Goal: Information Seeking & Learning: Learn about a topic

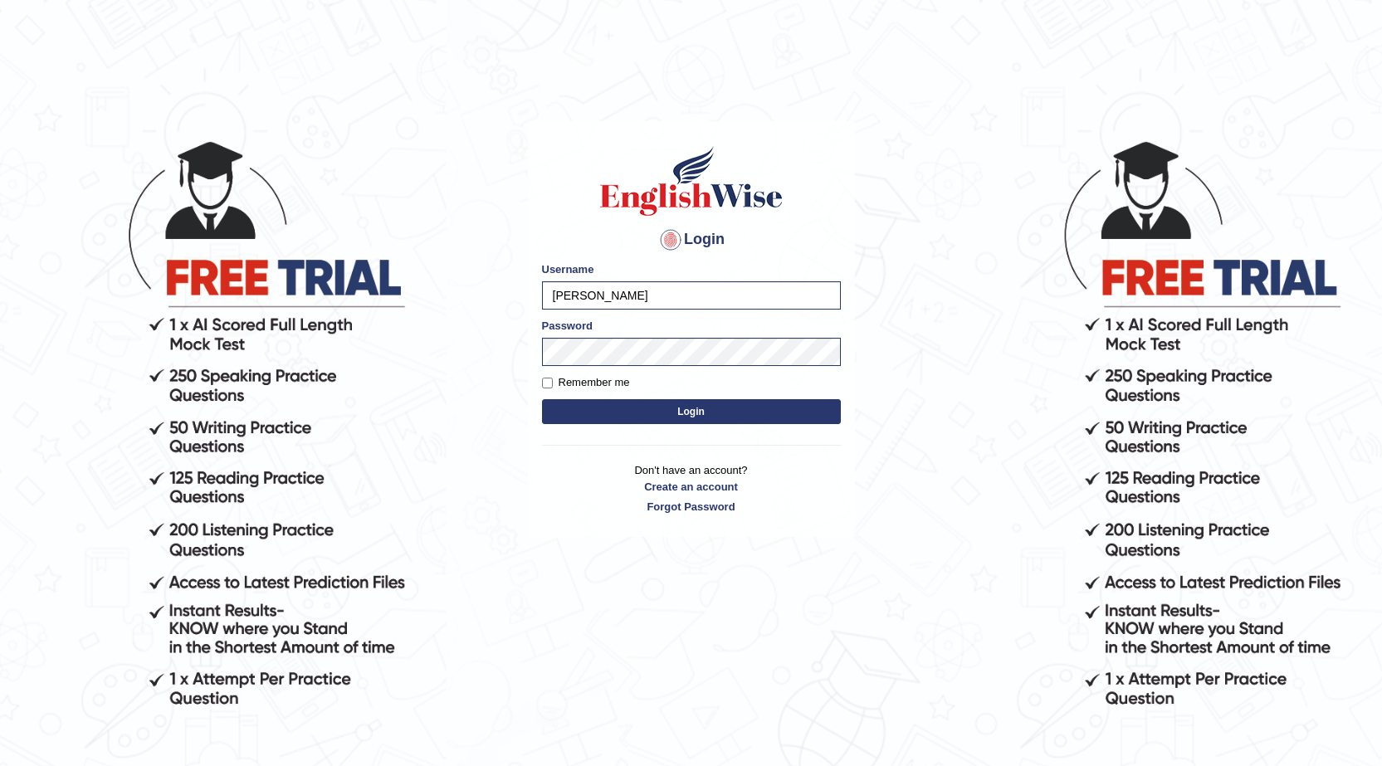
click at [603, 291] on input "Rebecca" at bounding box center [691, 295] width 299 height 28
type input "R"
type input "Sadique"
click at [549, 385] on input "Remember me" at bounding box center [547, 383] width 11 height 11
checkbox input "true"
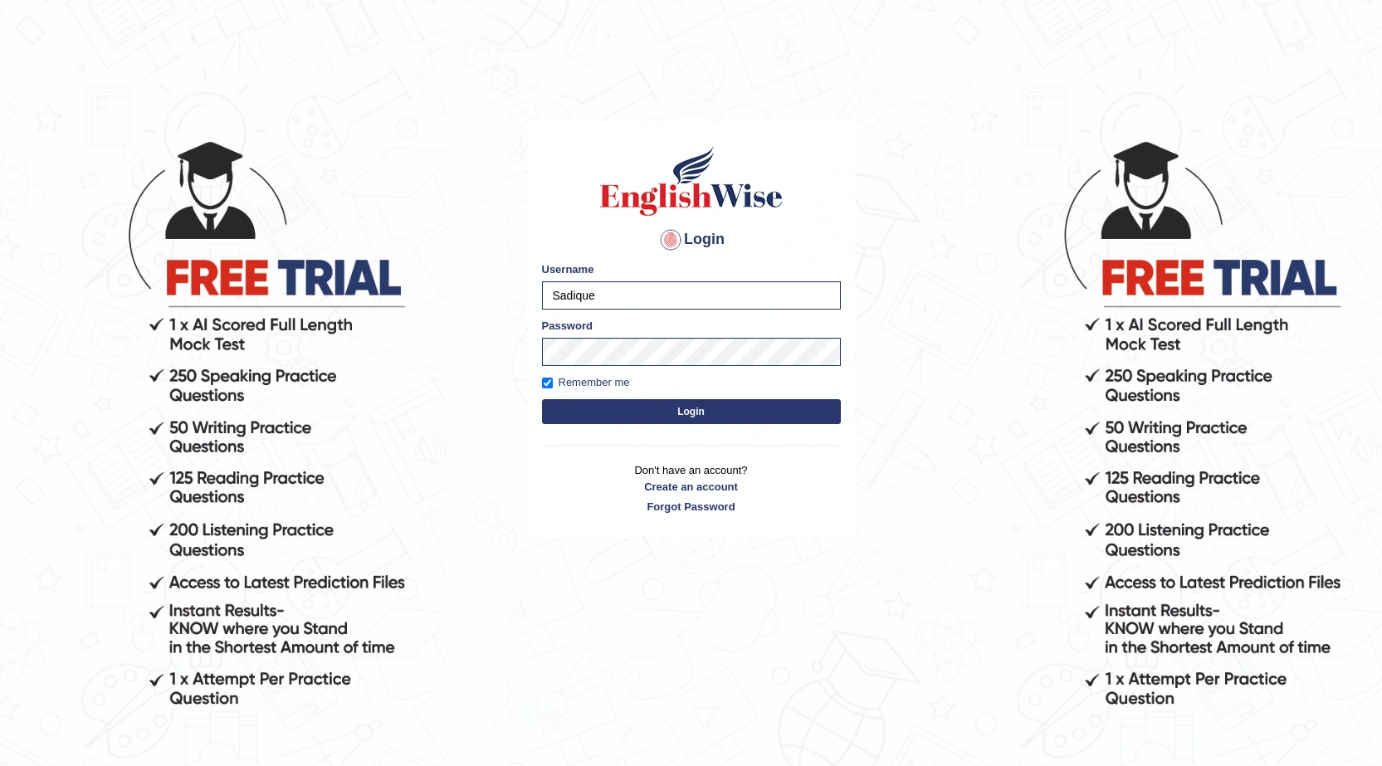
click at [700, 412] on button "Login" at bounding box center [691, 411] width 299 height 25
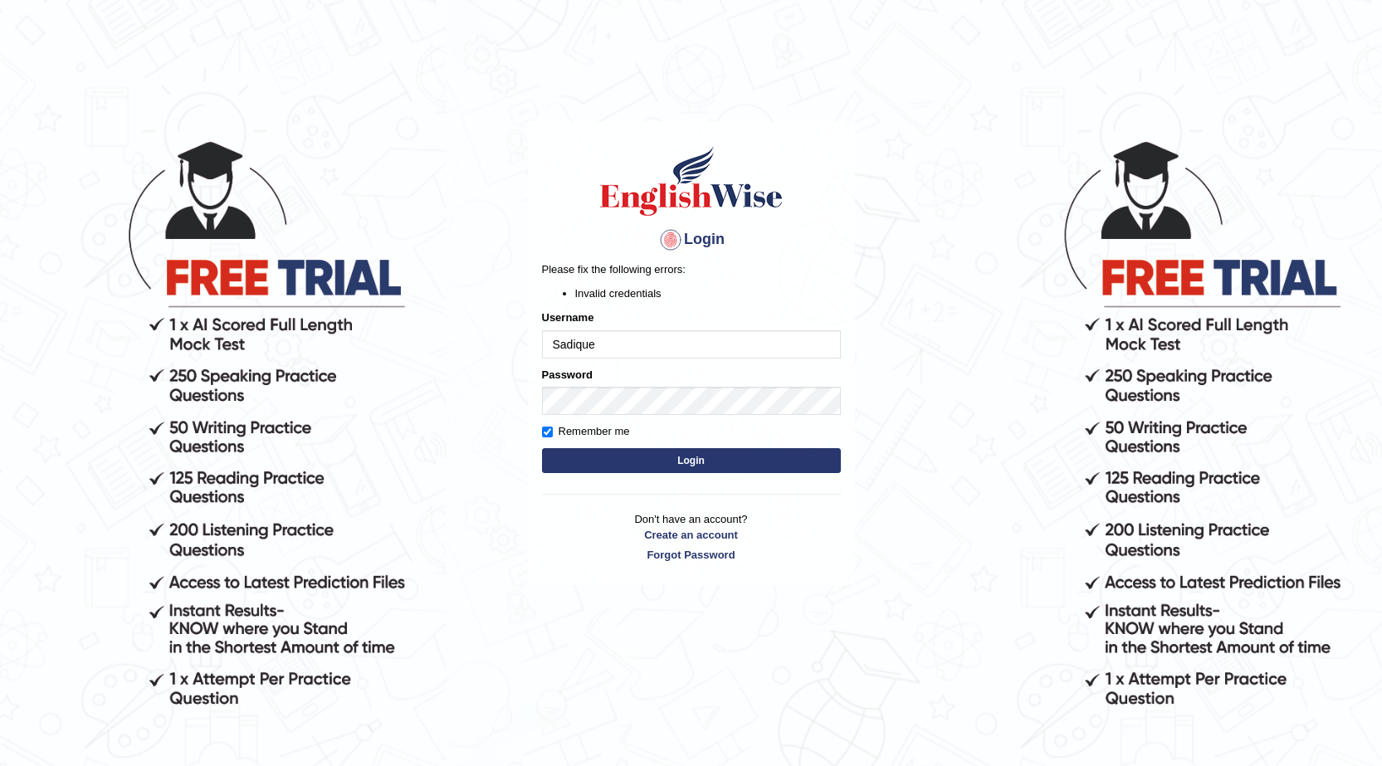
click at [994, 360] on body "Login Please fix the following errors: Invalid credentials Username Sadique Pas…" at bounding box center [691, 452] width 1382 height 766
click at [544, 431] on input "Remember me" at bounding box center [547, 432] width 11 height 11
checkbox input "false"
click at [692, 456] on button "Login" at bounding box center [691, 460] width 299 height 25
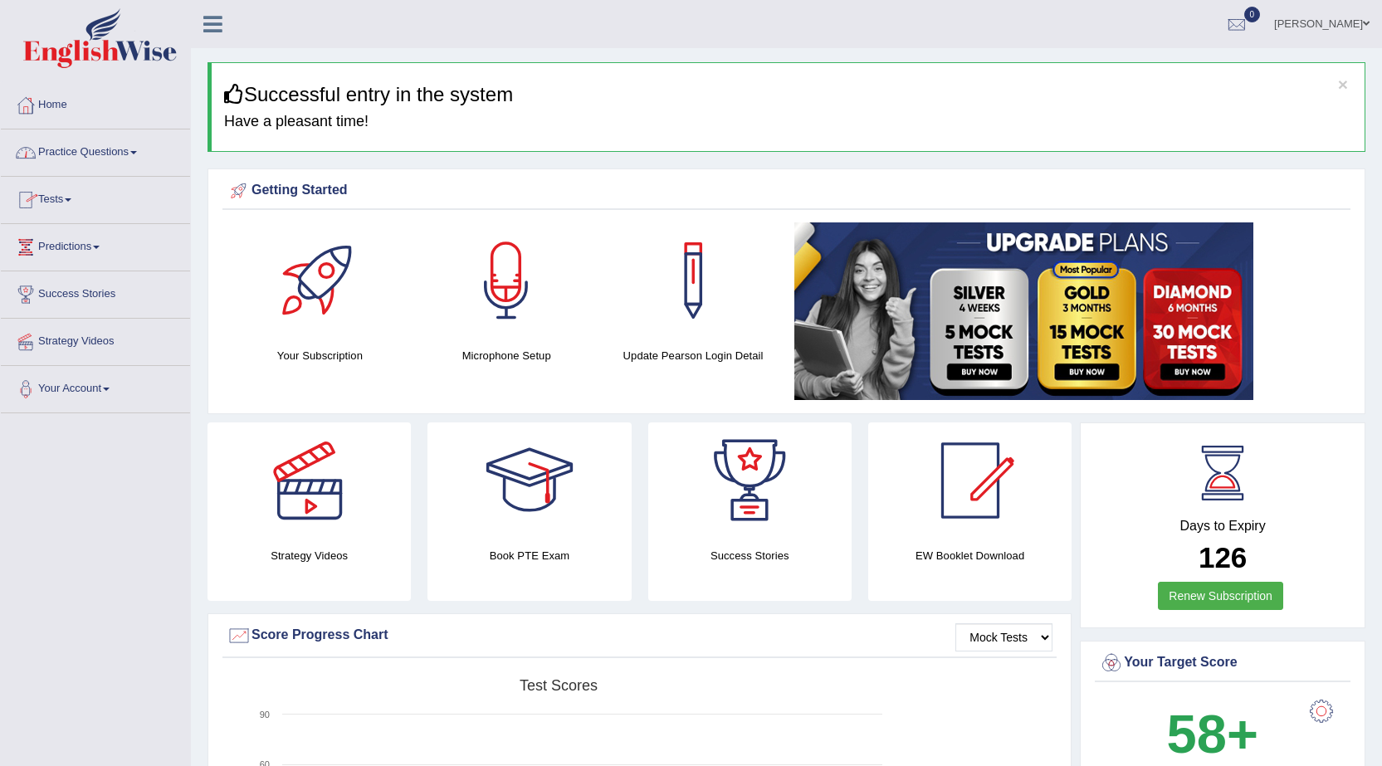
click at [129, 149] on link "Practice Questions" at bounding box center [95, 149] width 189 height 41
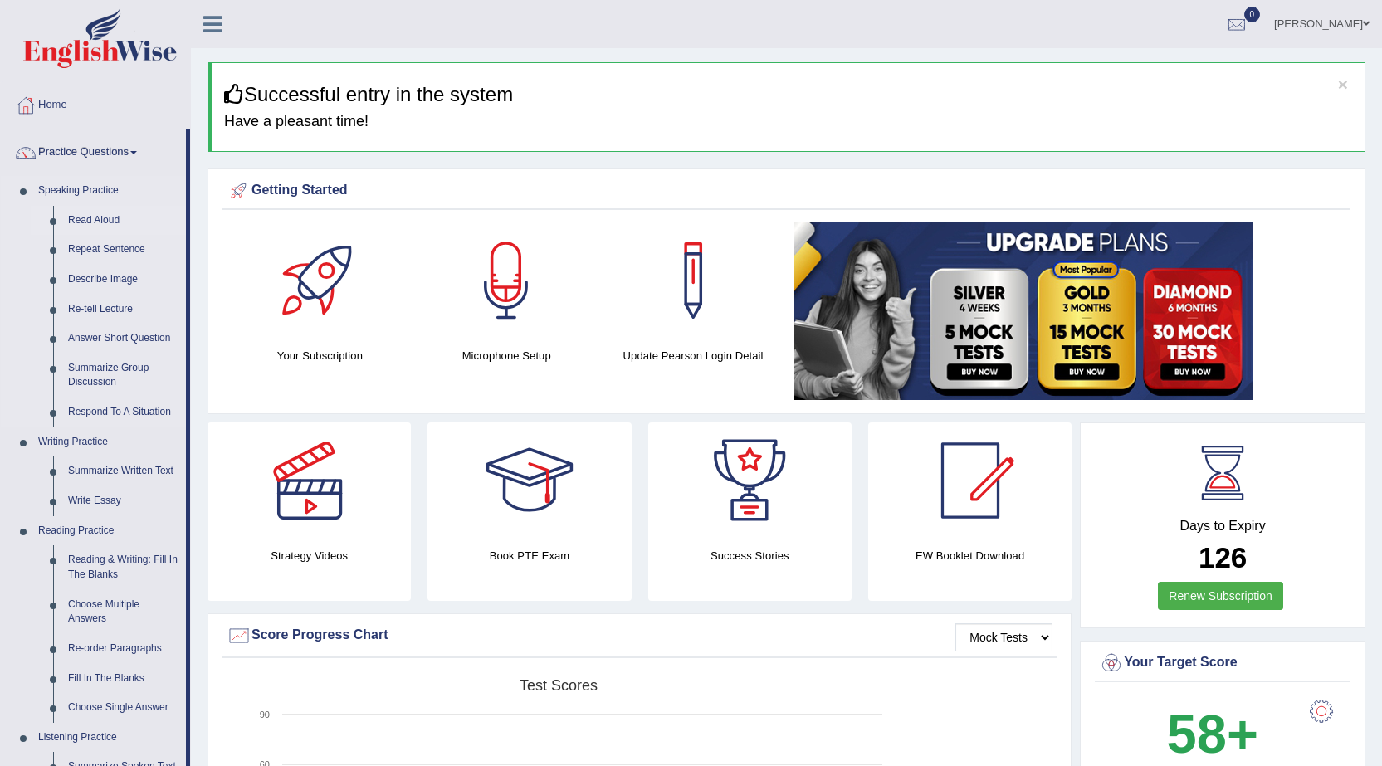
click at [102, 218] on link "Read Aloud" at bounding box center [123, 221] width 125 height 30
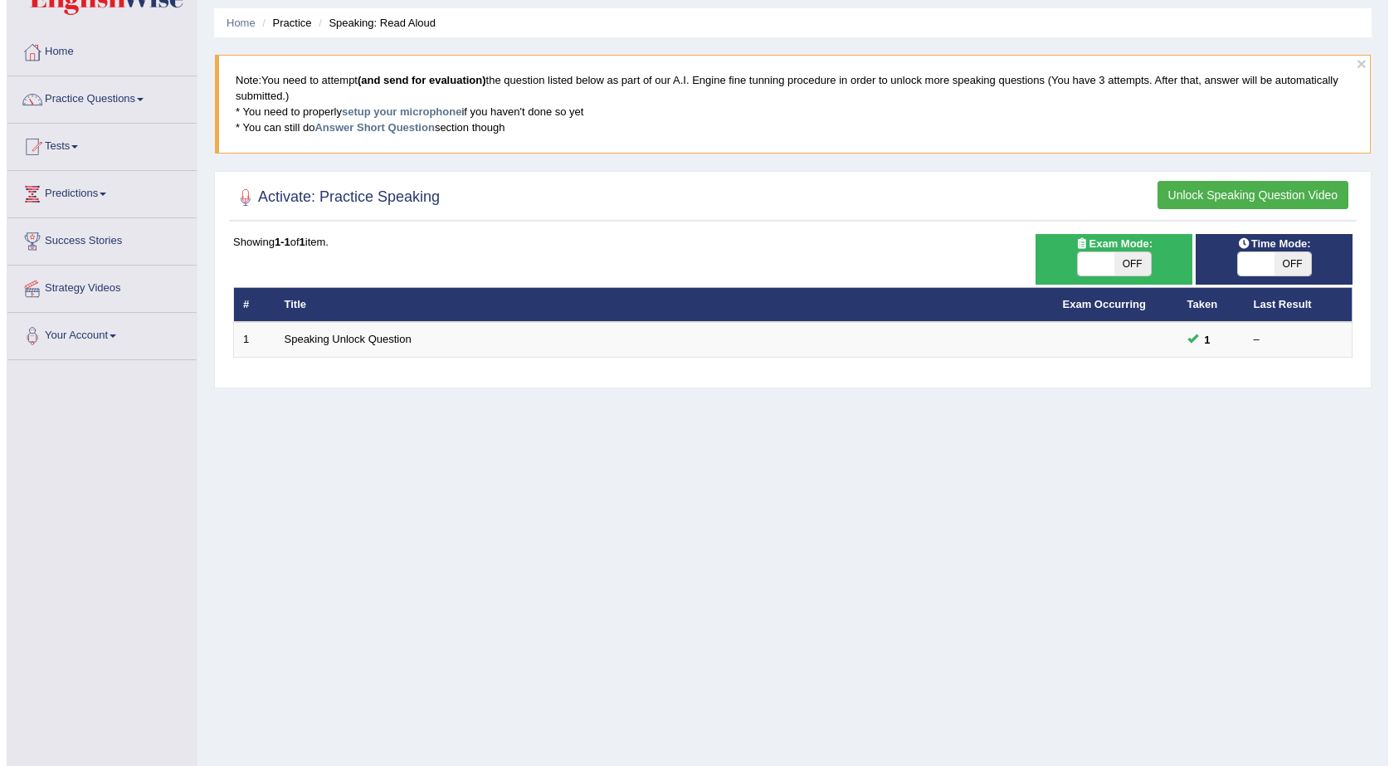
scroll to position [83, 0]
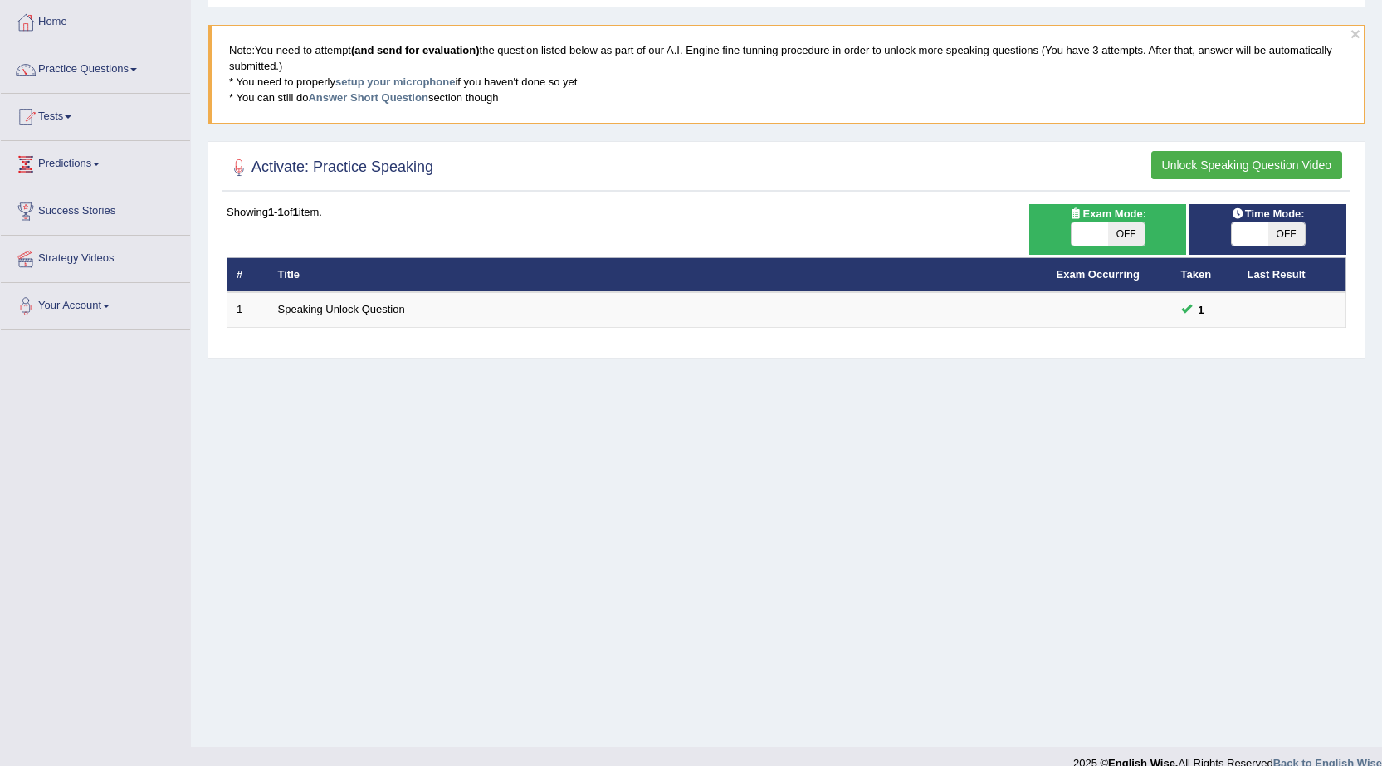
click at [1122, 237] on span "OFF" at bounding box center [1126, 233] width 37 height 23
checkbox input "true"
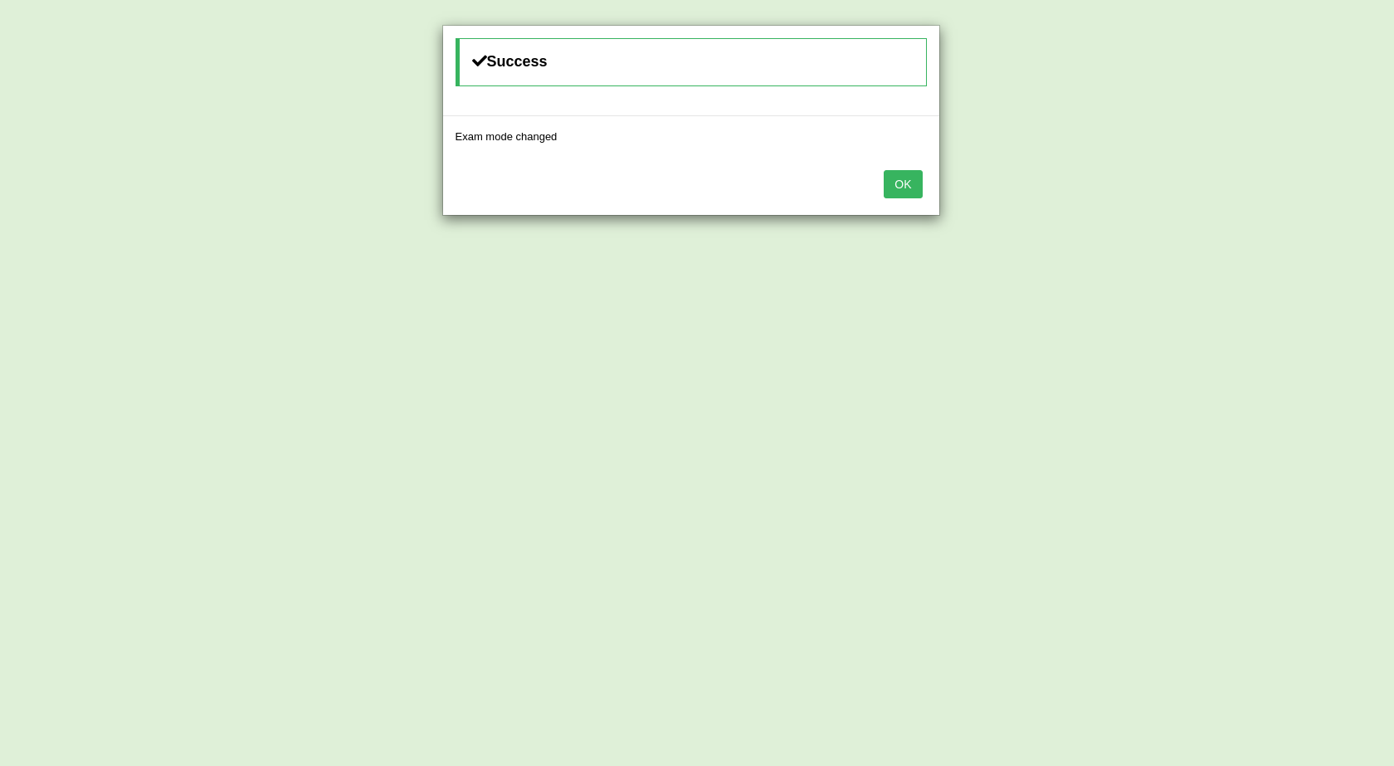
click at [904, 183] on button "OK" at bounding box center [903, 184] width 38 height 28
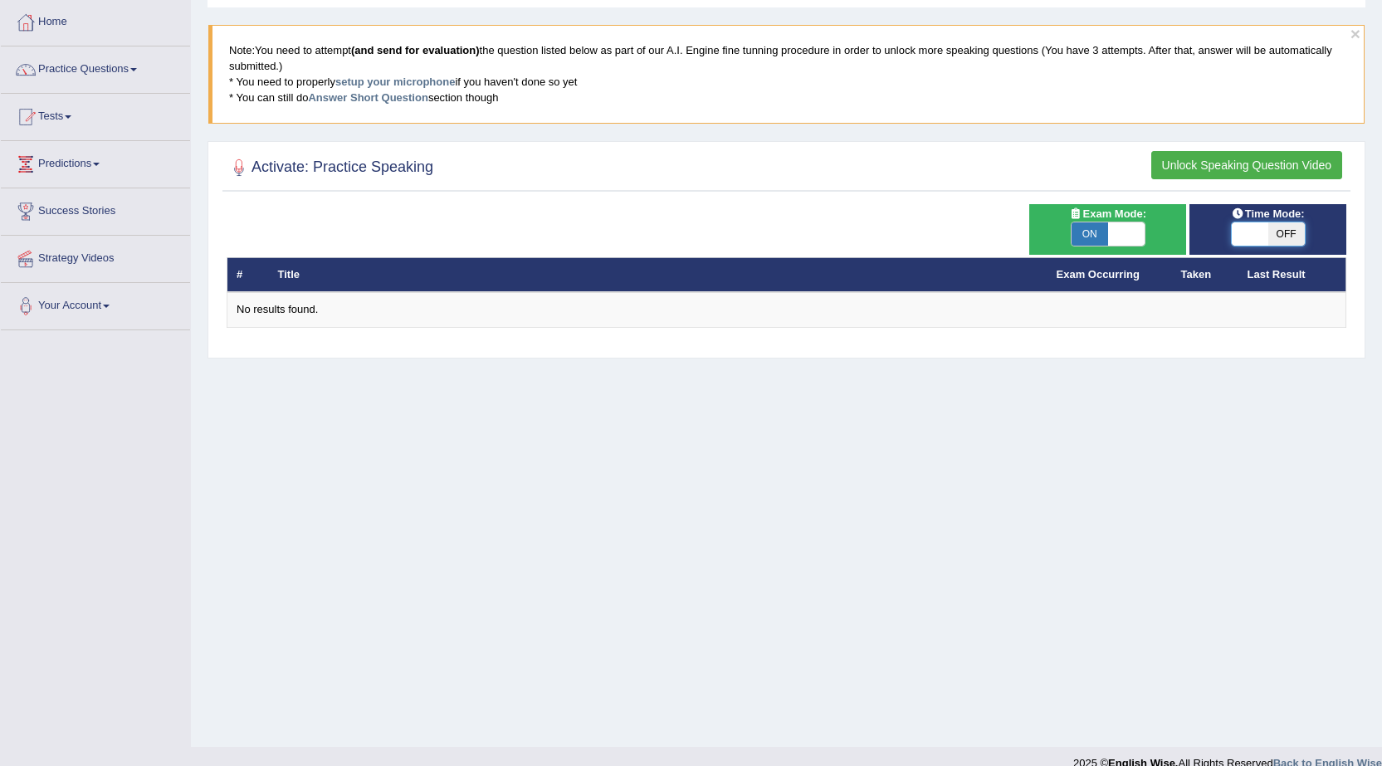
click at [1266, 233] on span at bounding box center [1250, 233] width 37 height 23
checkbox input "true"
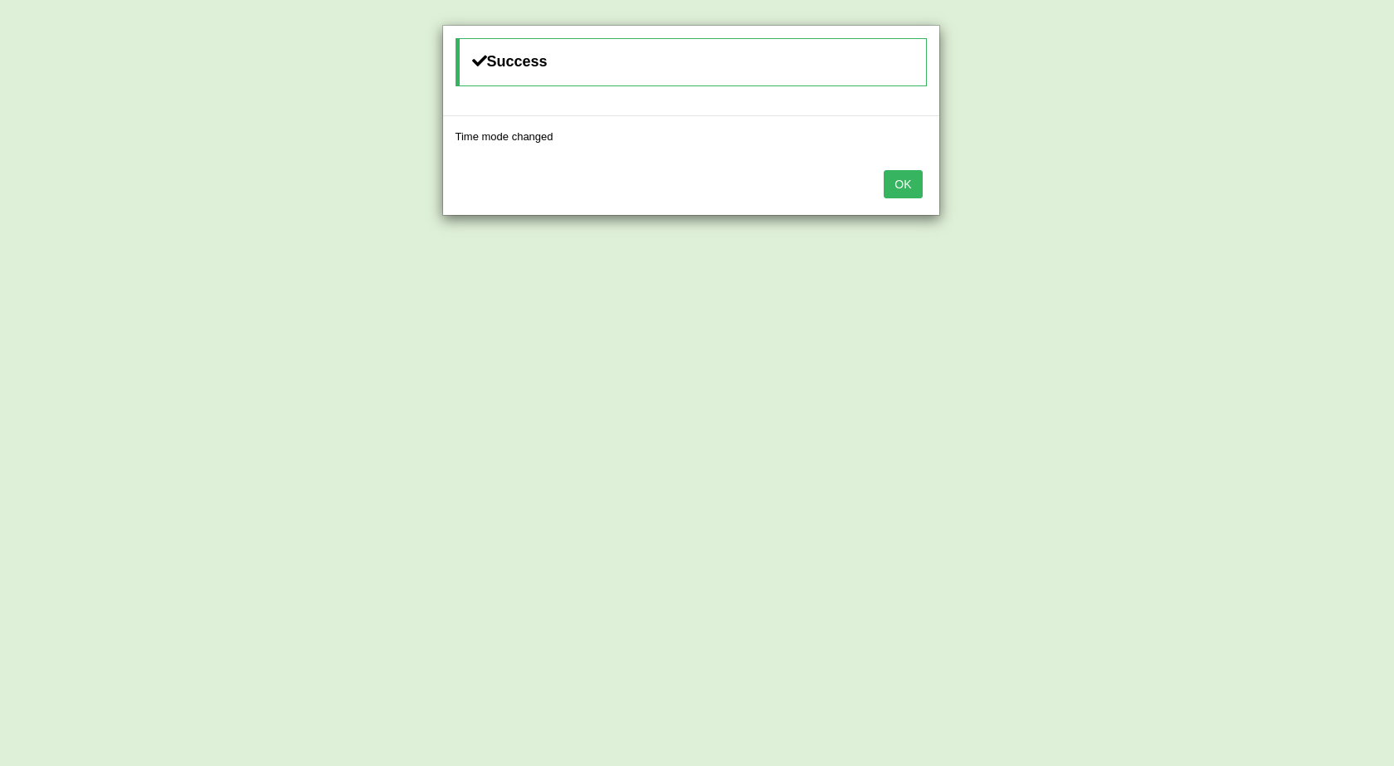
click at [910, 188] on button "OK" at bounding box center [903, 184] width 38 height 28
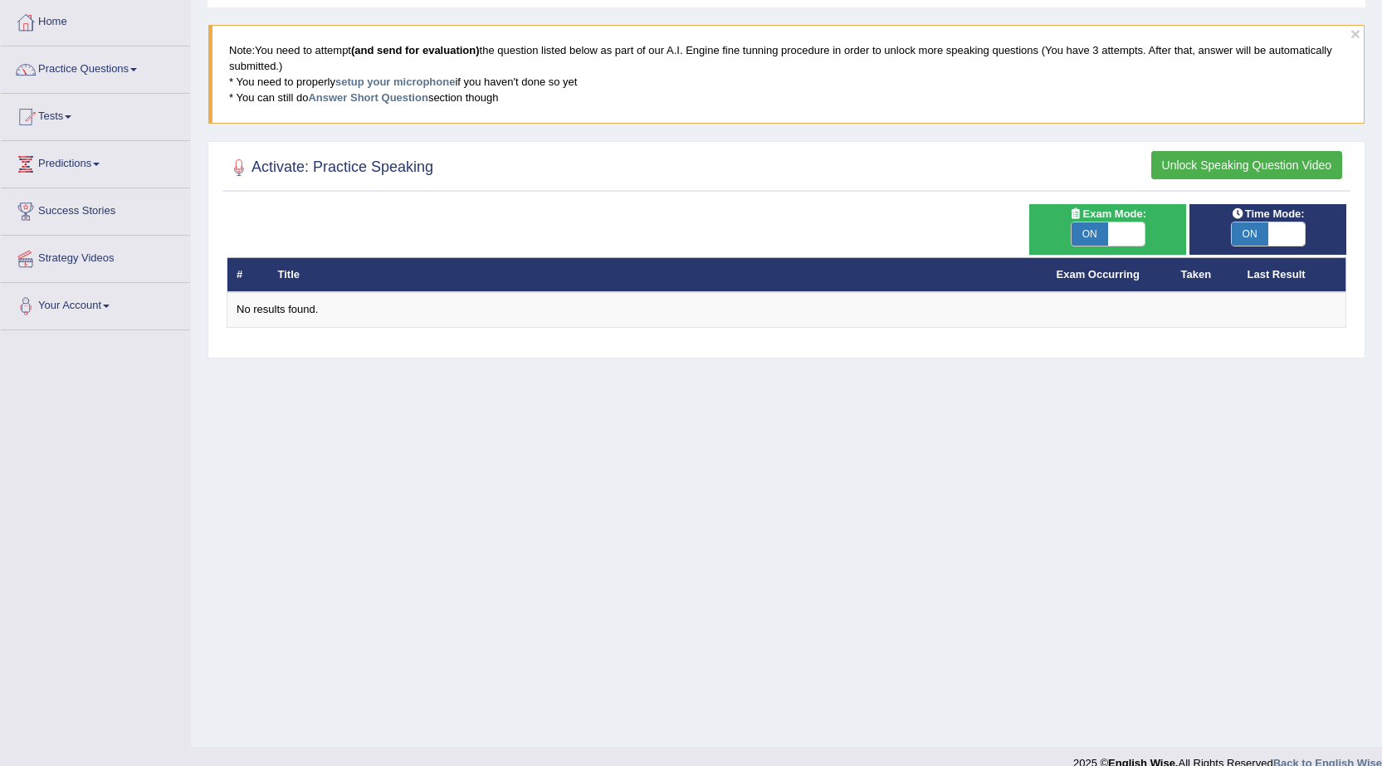
click at [1232, 164] on button "Unlock Speaking Question Video" at bounding box center [1246, 165] width 191 height 28
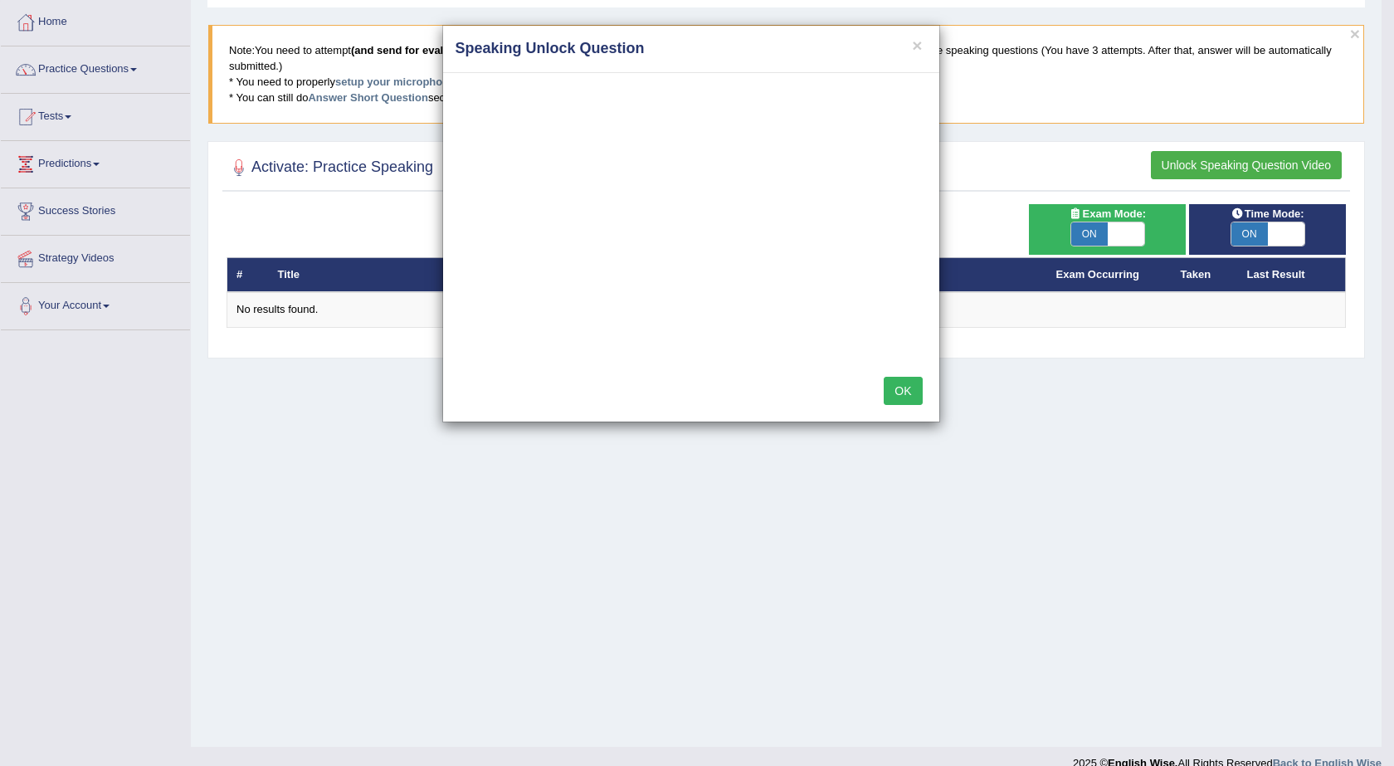
click at [1188, 477] on div "× Speaking Unlock Question OK" at bounding box center [697, 383] width 1394 height 766
click at [329, 168] on div "× Speaking Unlock Question OK" at bounding box center [697, 383] width 1394 height 766
click at [1153, 393] on div "× Speaking Unlock Question OK" at bounding box center [697, 383] width 1394 height 766
click at [916, 46] on button "×" at bounding box center [917, 45] width 10 height 17
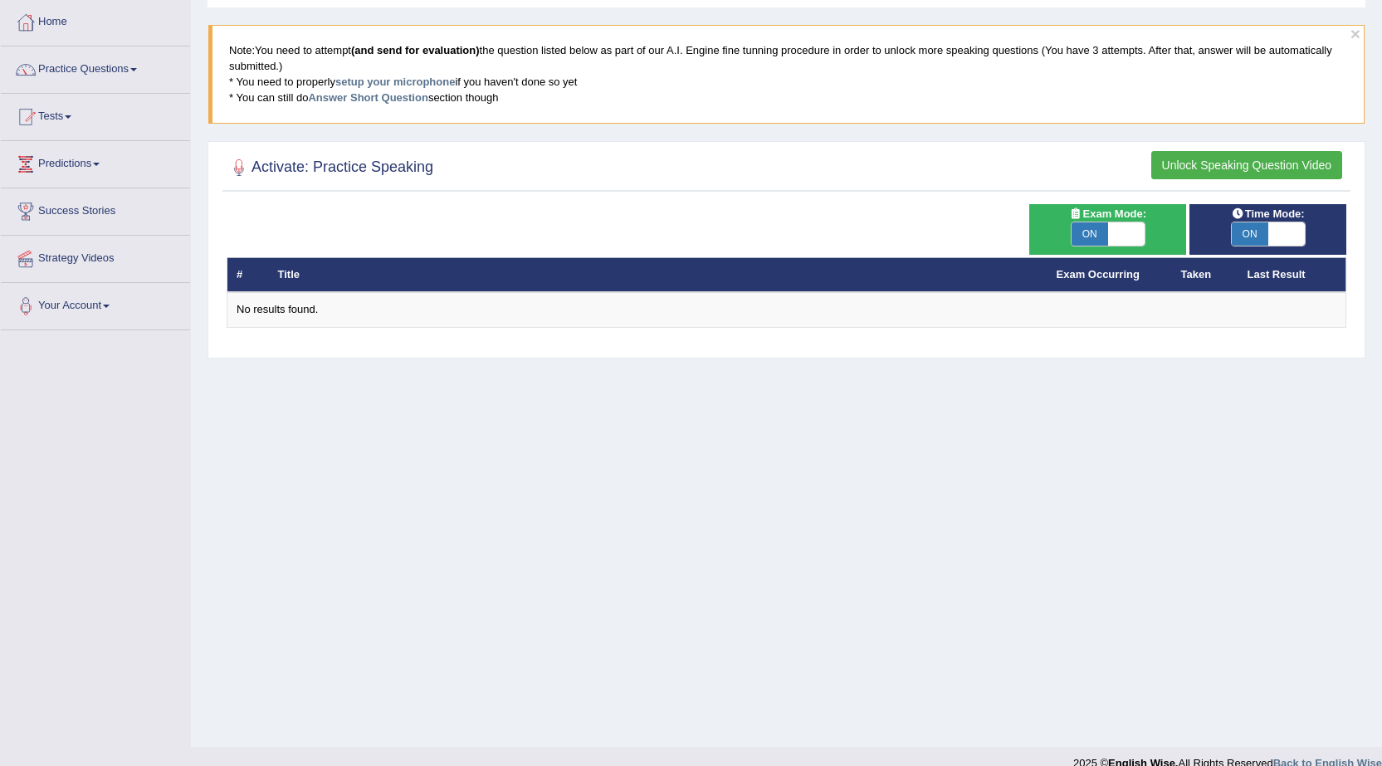
click at [379, 155] on h2 "Activate: Practice Speaking" at bounding box center [330, 167] width 207 height 25
click at [247, 160] on div at bounding box center [239, 167] width 25 height 25
click at [272, 169] on h2 "Activate: Practice Speaking" at bounding box center [330, 167] width 207 height 25
click at [402, 176] on h2 "Activate: Practice Speaking" at bounding box center [330, 167] width 207 height 25
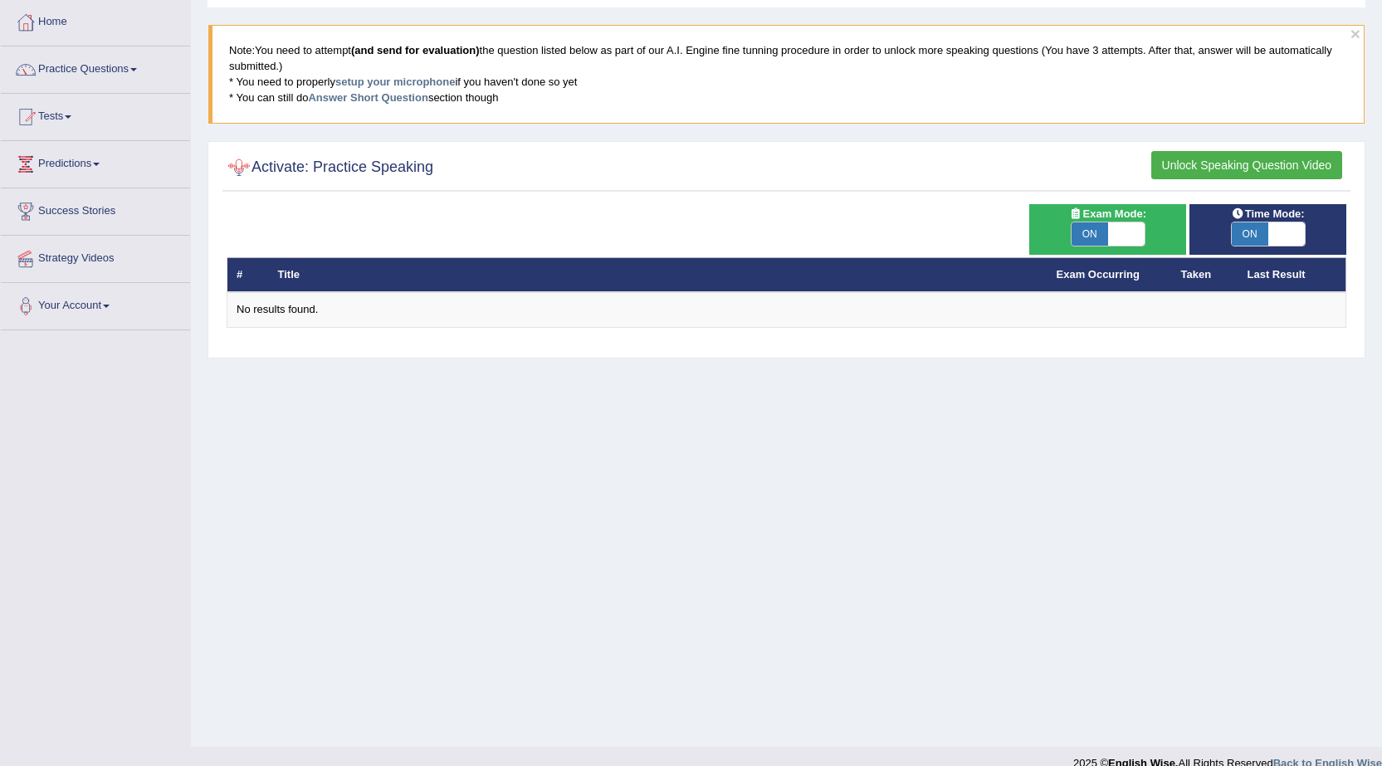
click at [240, 169] on div at bounding box center [239, 167] width 25 height 25
click at [1272, 276] on th "Last Result" at bounding box center [1292, 274] width 108 height 35
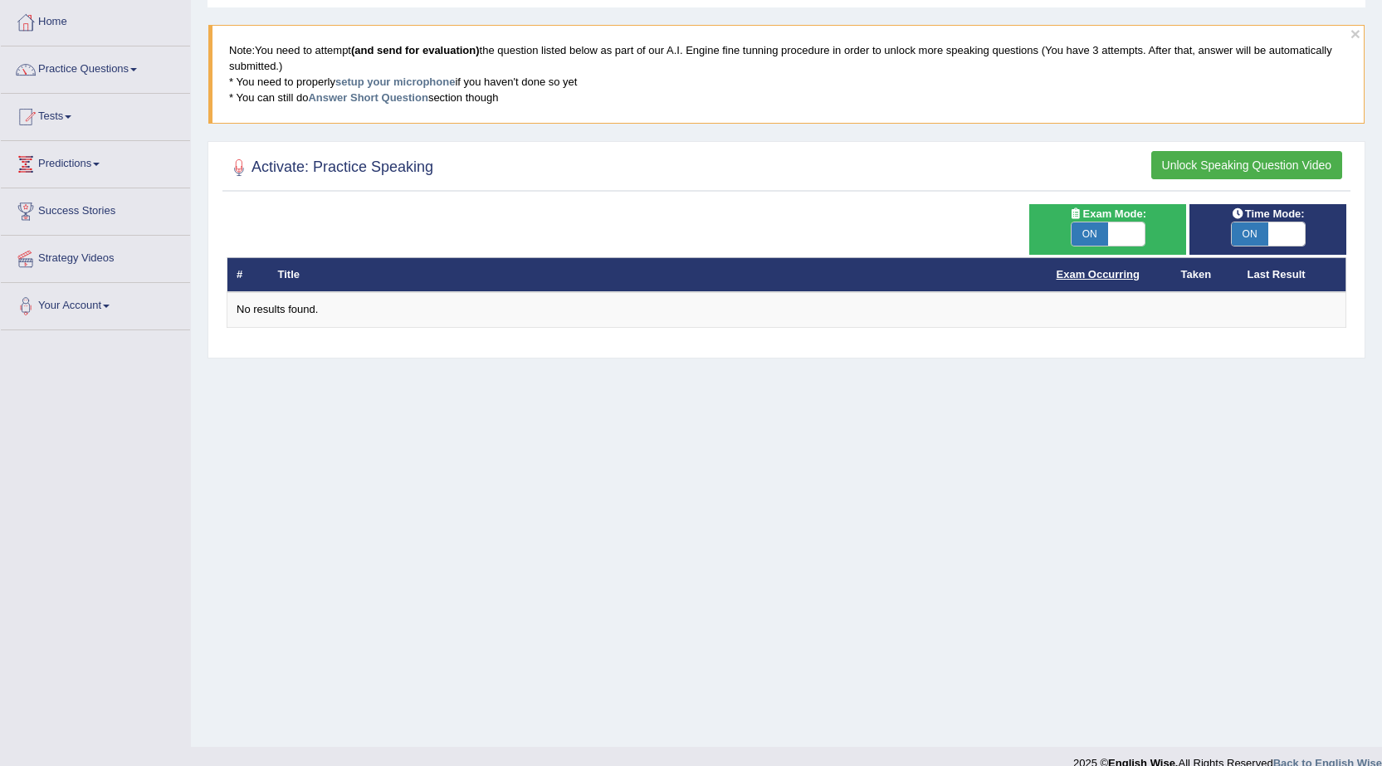
click at [1097, 276] on link "Exam Occurring" at bounding box center [1098, 274] width 83 height 12
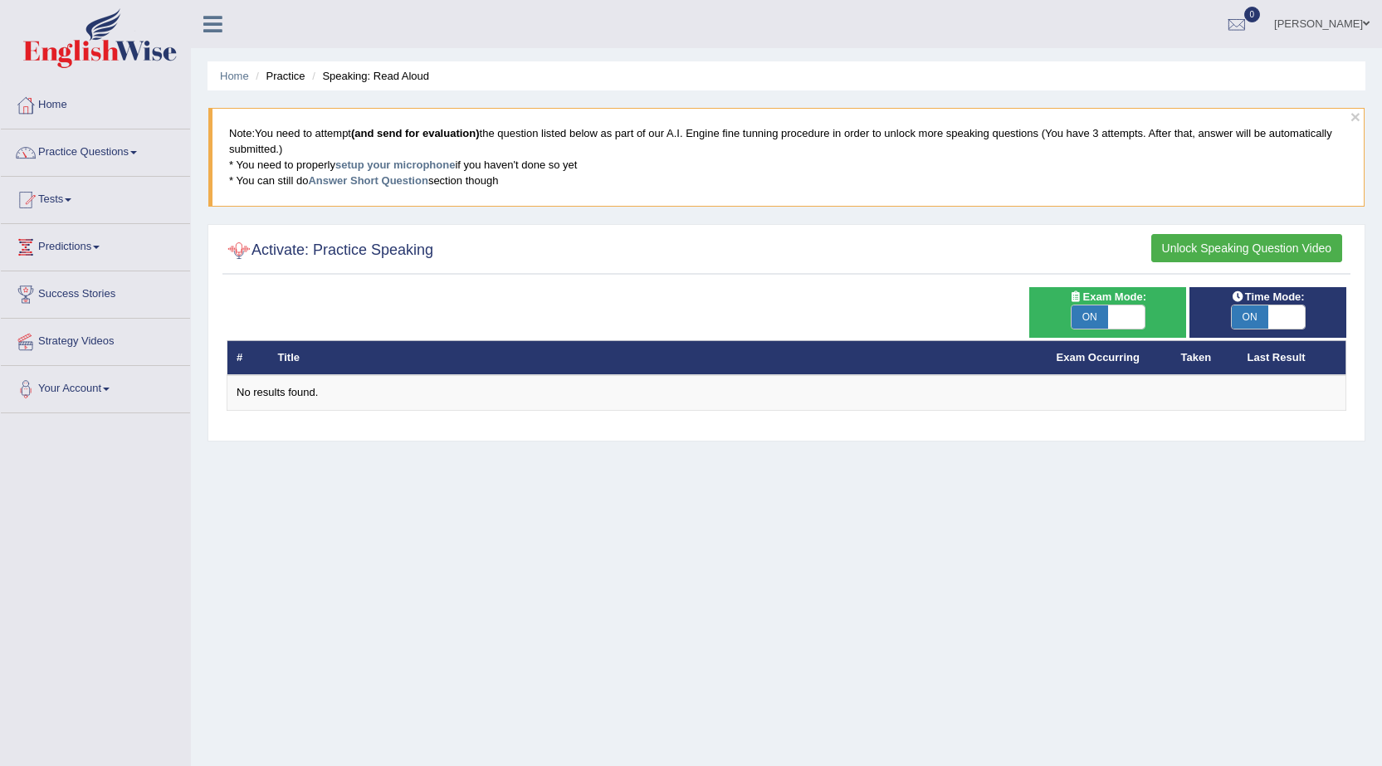
click at [267, 249] on h2 "Activate: Practice Speaking" at bounding box center [330, 250] width 207 height 25
click at [238, 350] on th "#" at bounding box center [247, 357] width 41 height 35
click at [1355, 120] on button "×" at bounding box center [1355, 116] width 10 height 17
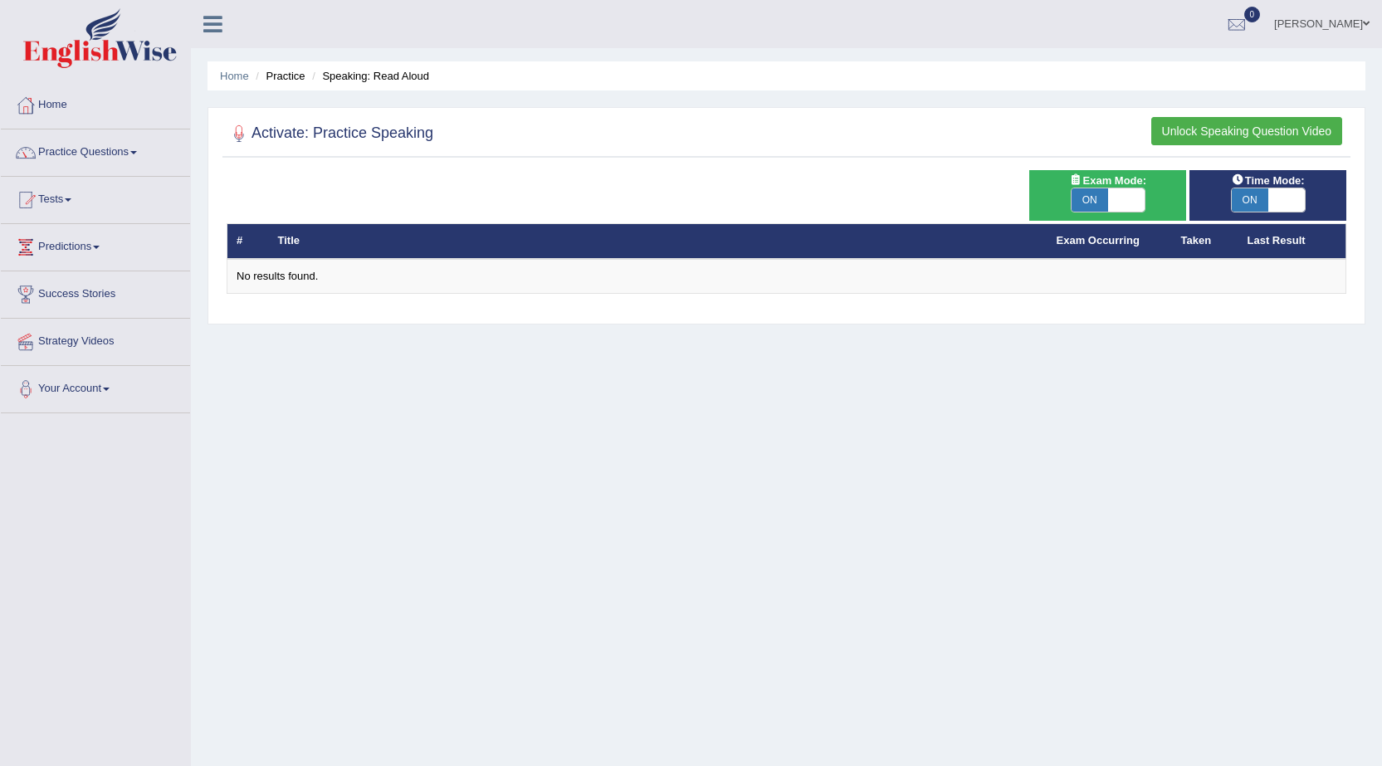
click at [347, 77] on li "Speaking: Read Aloud" at bounding box center [368, 76] width 121 height 16
click at [262, 139] on h2 "Activate: Practice Speaking" at bounding box center [330, 133] width 207 height 25
click at [242, 141] on div at bounding box center [239, 133] width 25 height 25
click at [264, 130] on h2 "Activate: Practice Speaking" at bounding box center [330, 133] width 207 height 25
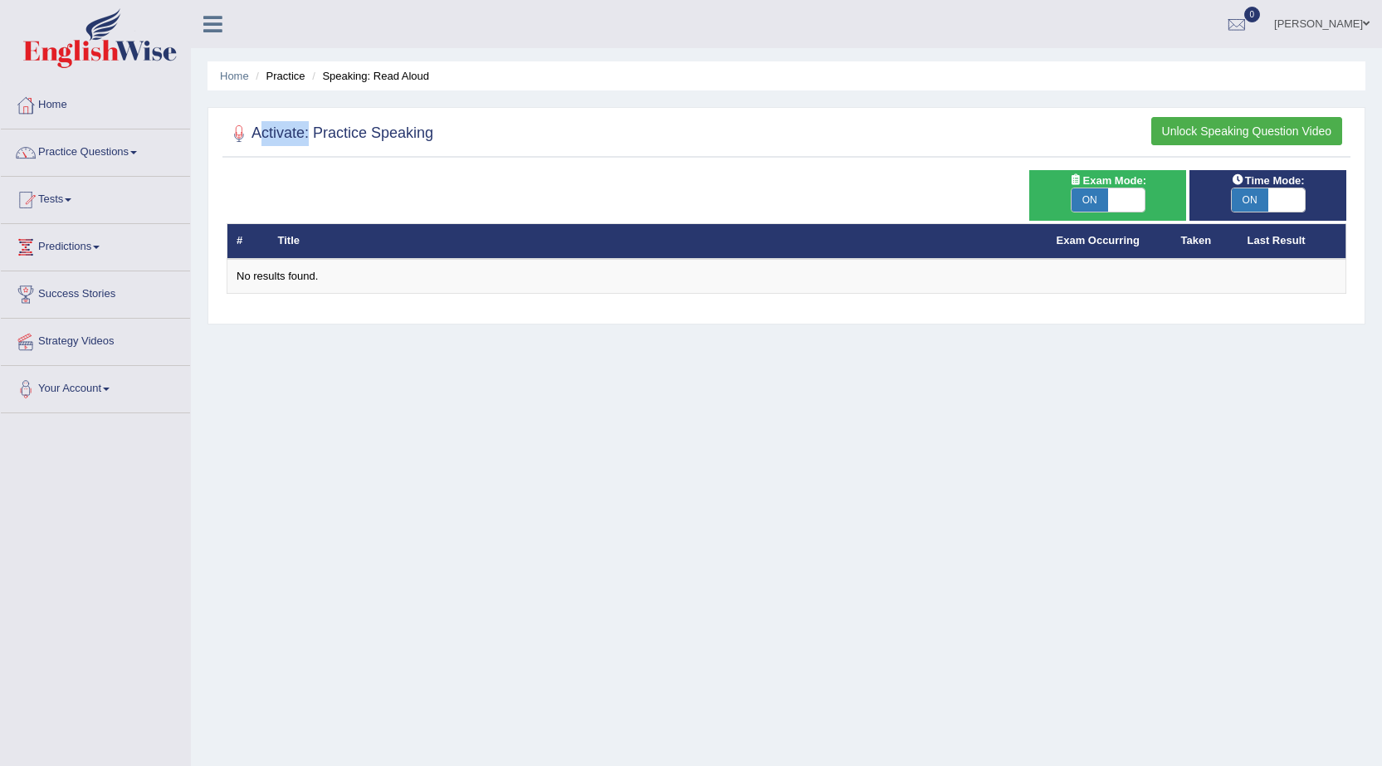
click at [264, 130] on h2 "Activate: Practice Speaking" at bounding box center [330, 133] width 207 height 25
click at [331, 139] on h2 "Activate: Practice Speaking" at bounding box center [330, 133] width 207 height 25
click at [1191, 130] on button "Unlock Speaking Question Video" at bounding box center [1246, 131] width 191 height 28
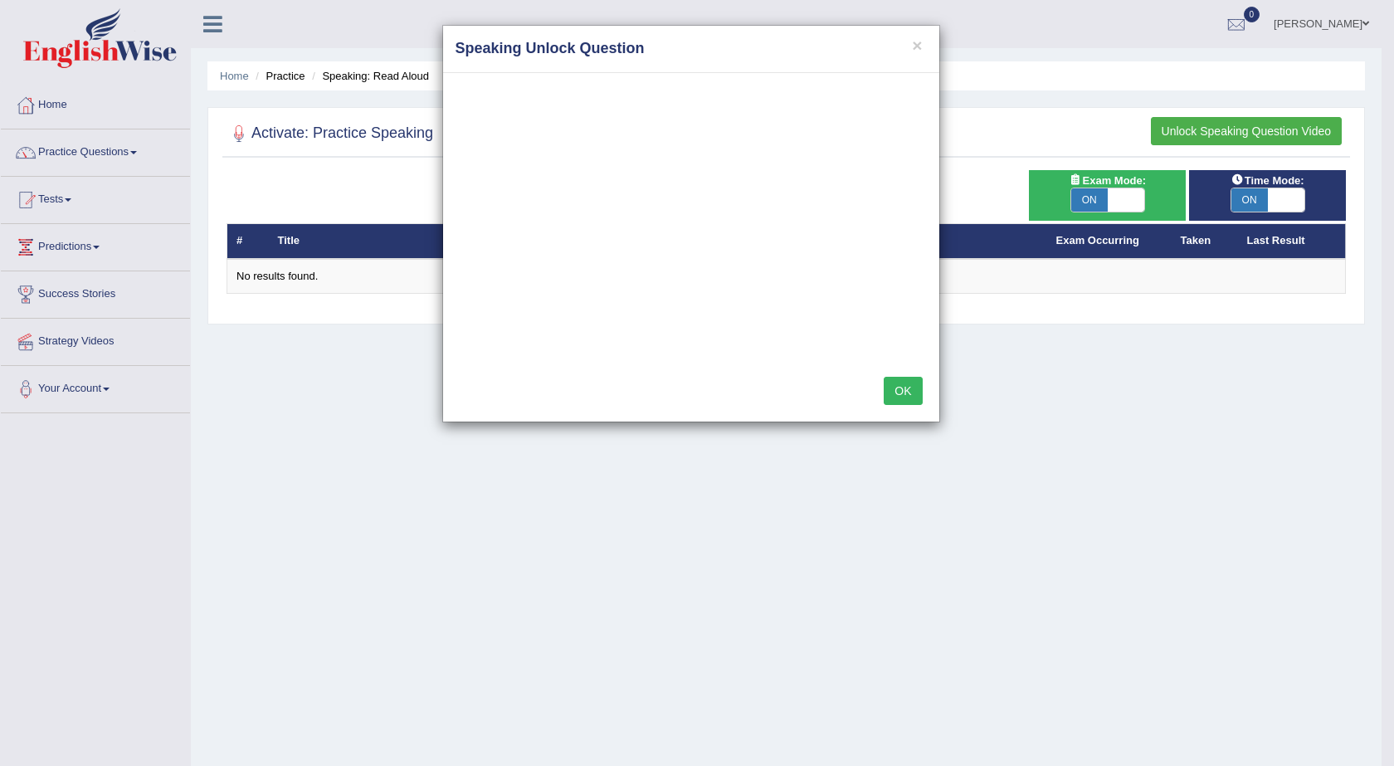
click at [899, 388] on button "OK" at bounding box center [903, 391] width 38 height 28
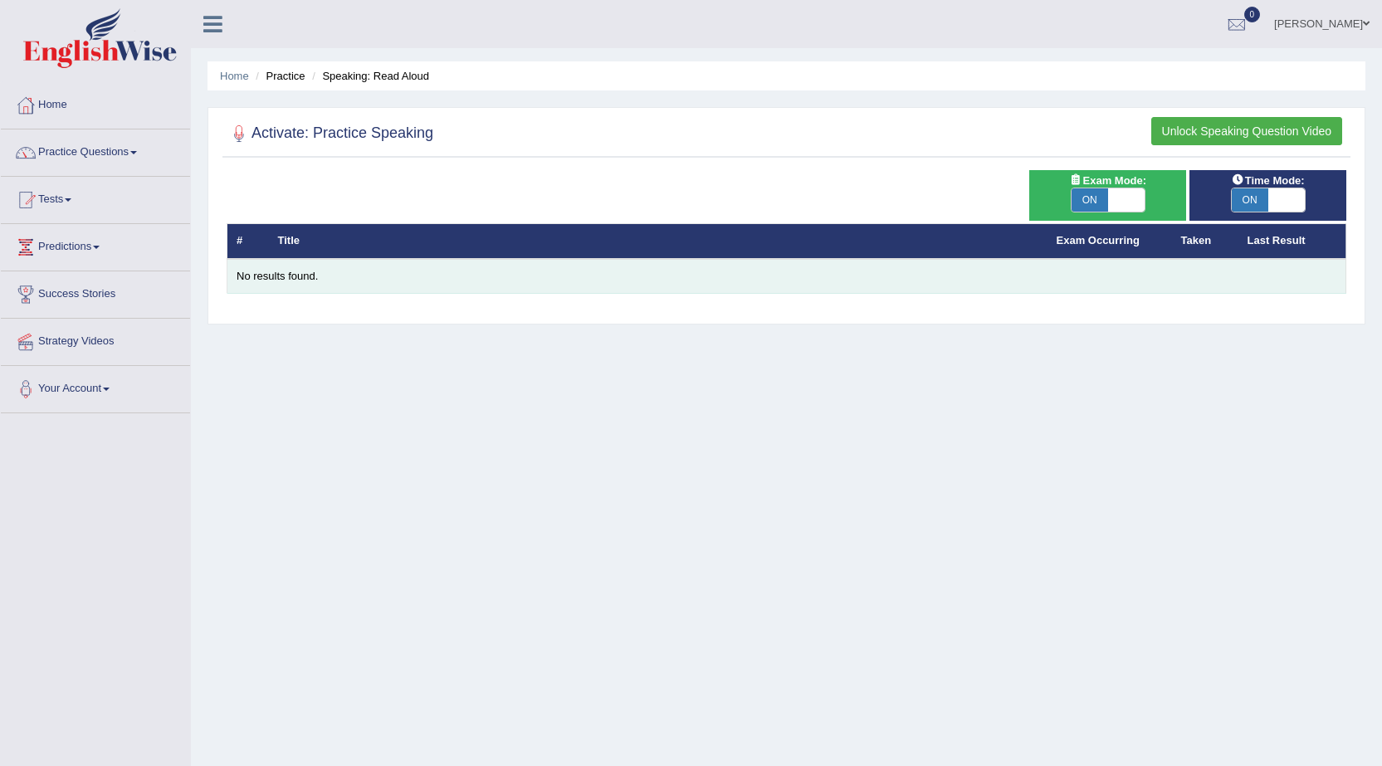
click at [297, 278] on div "No results found." at bounding box center [787, 277] width 1100 height 16
click at [277, 276] on div "No results found." at bounding box center [787, 277] width 1100 height 16
click at [275, 276] on div "No results found." at bounding box center [787, 277] width 1100 height 16
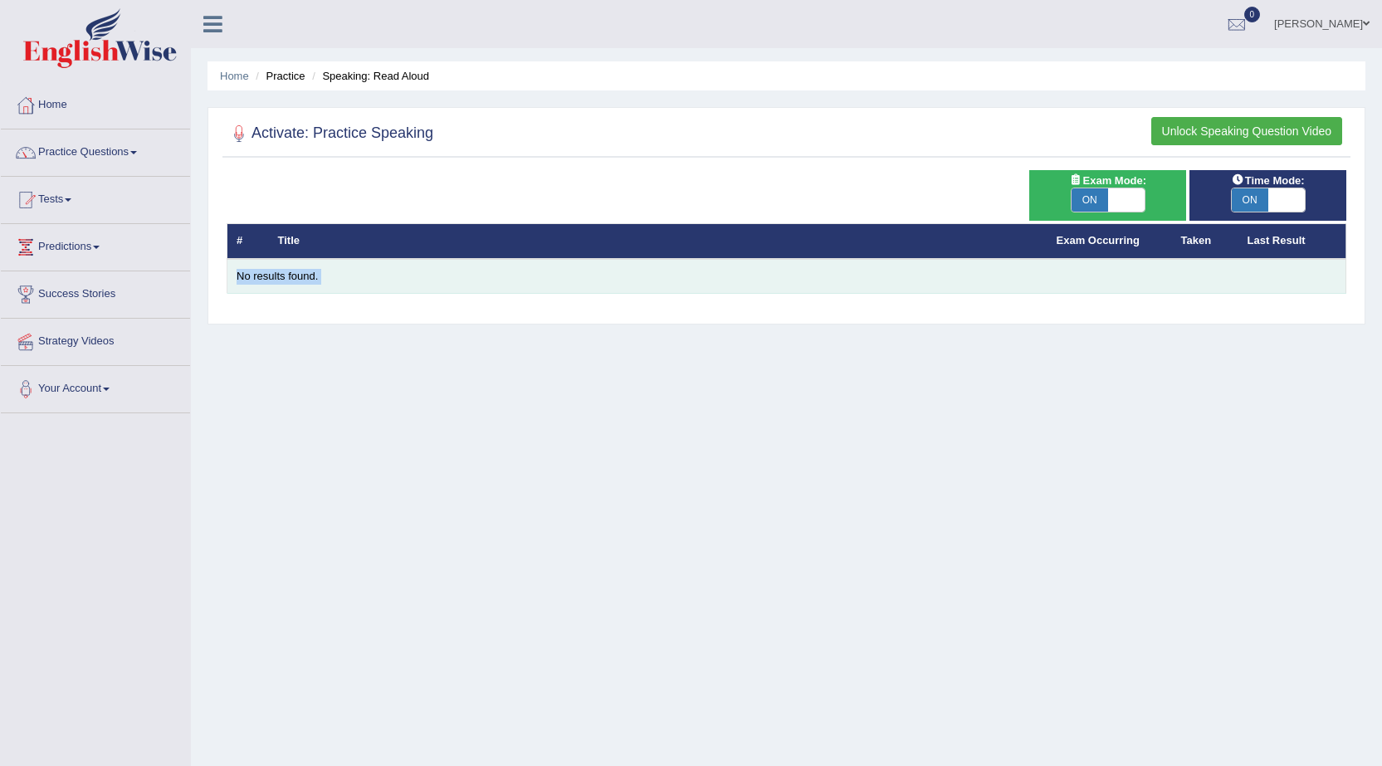
click at [275, 276] on div "No results found." at bounding box center [787, 277] width 1100 height 16
click at [248, 283] on div "No results found." at bounding box center [787, 277] width 1100 height 16
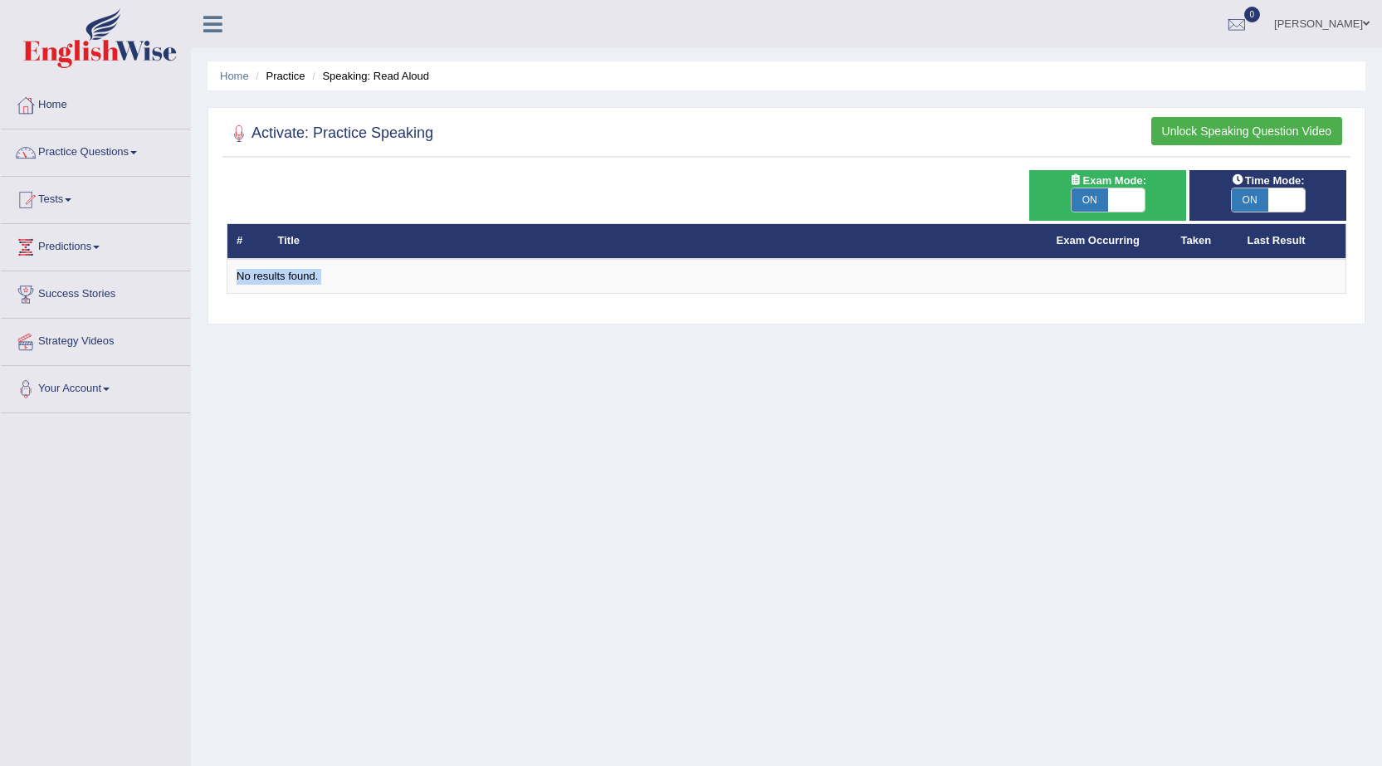
click at [142, 156] on link "Practice Questions" at bounding box center [95, 149] width 189 height 41
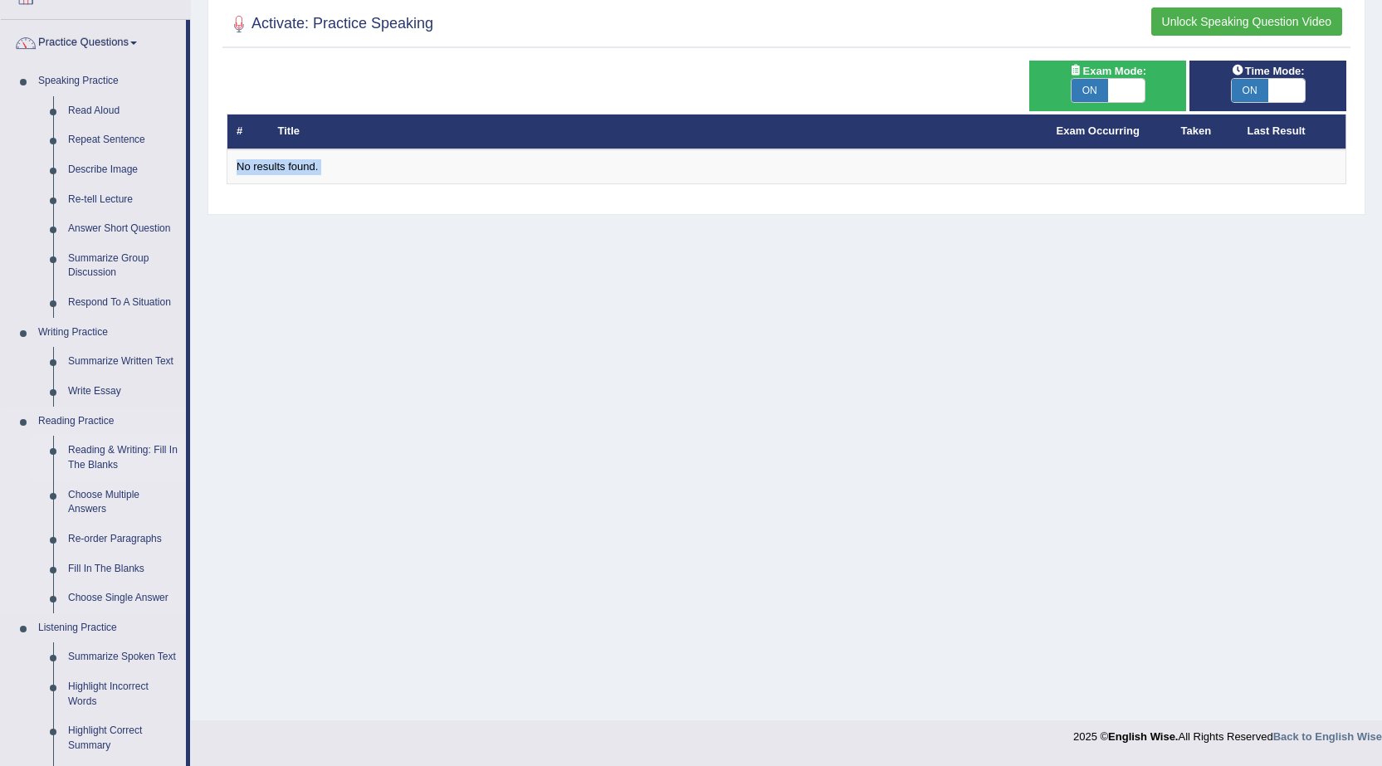
scroll to position [83, 0]
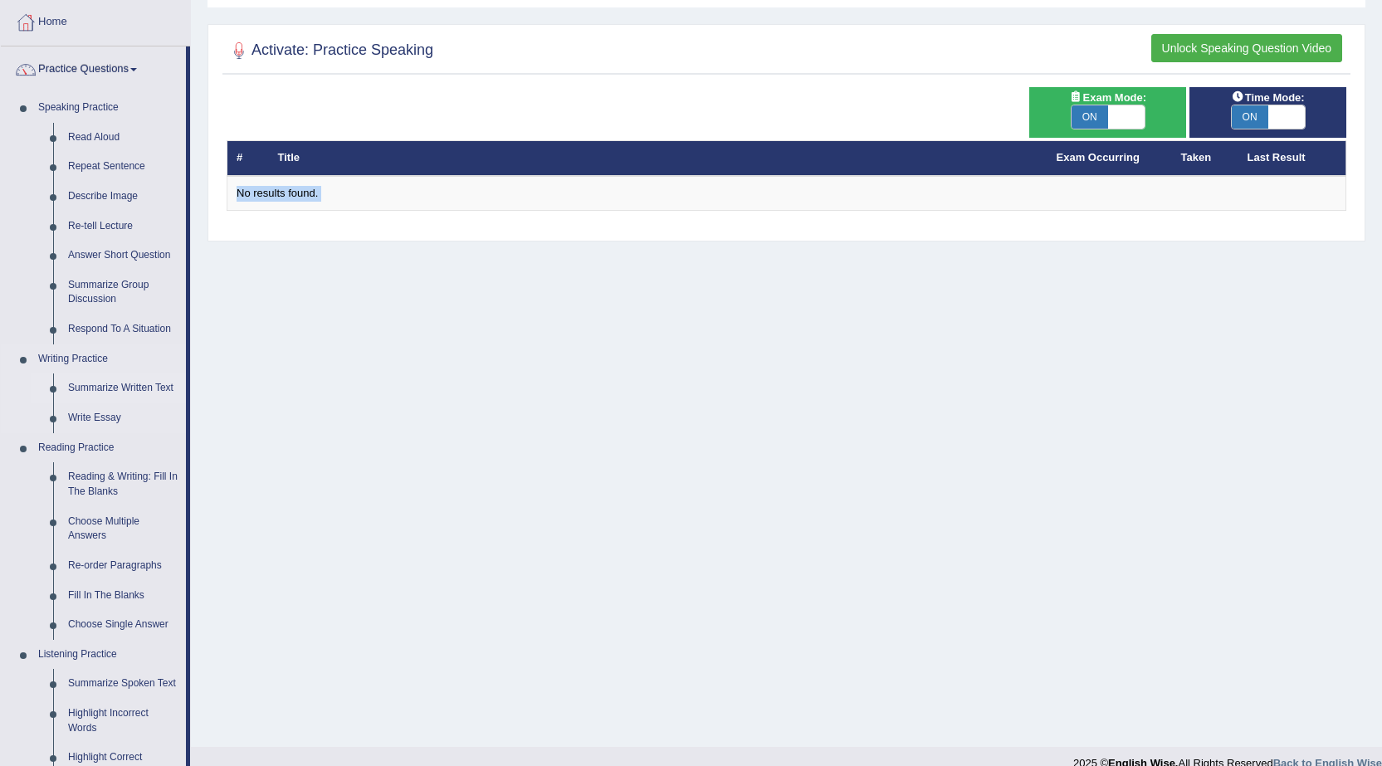
click at [81, 384] on link "Summarize Written Text" at bounding box center [123, 388] width 125 height 30
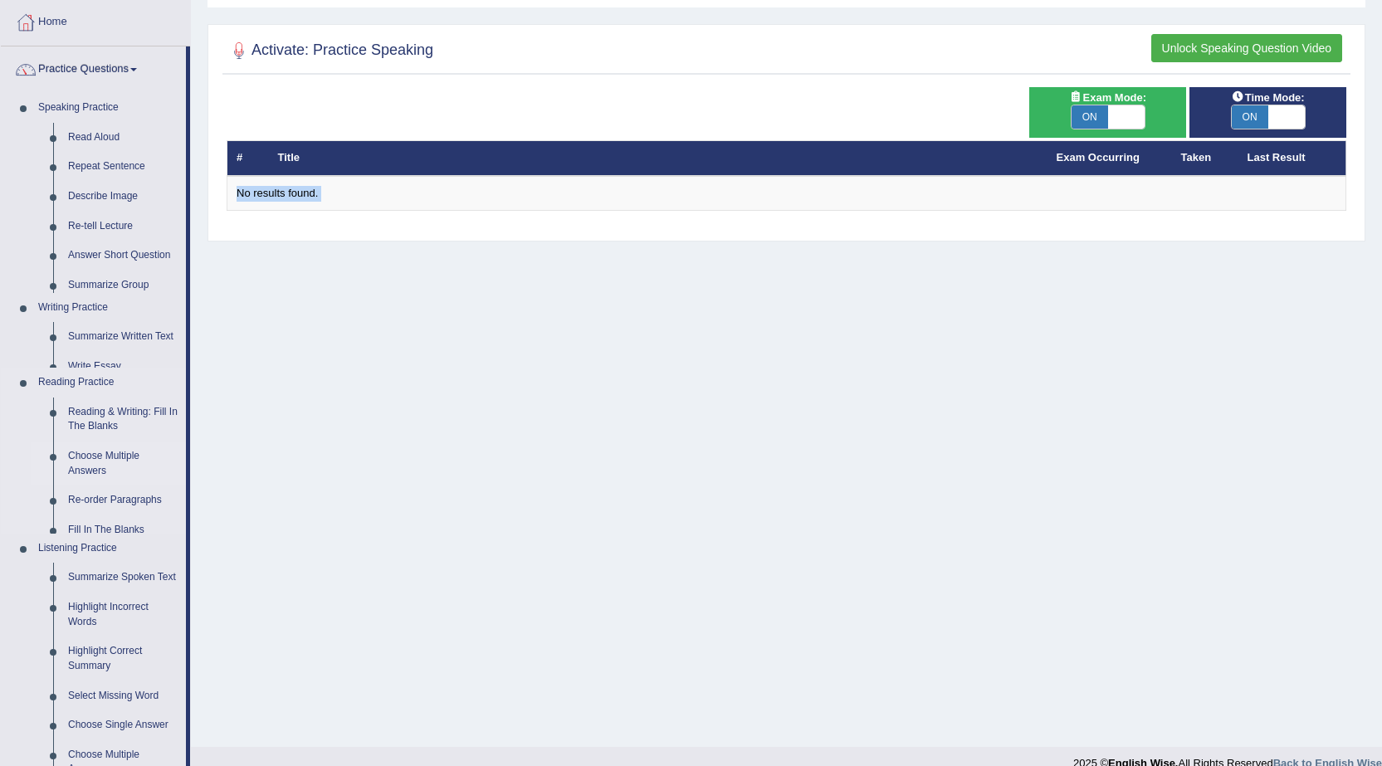
click at [82, 383] on ul "Speaking Practice Read Aloud Repeat Sentence Describe Image Re-tell Lecture Ans…" at bounding box center [93, 430] width 185 height 675
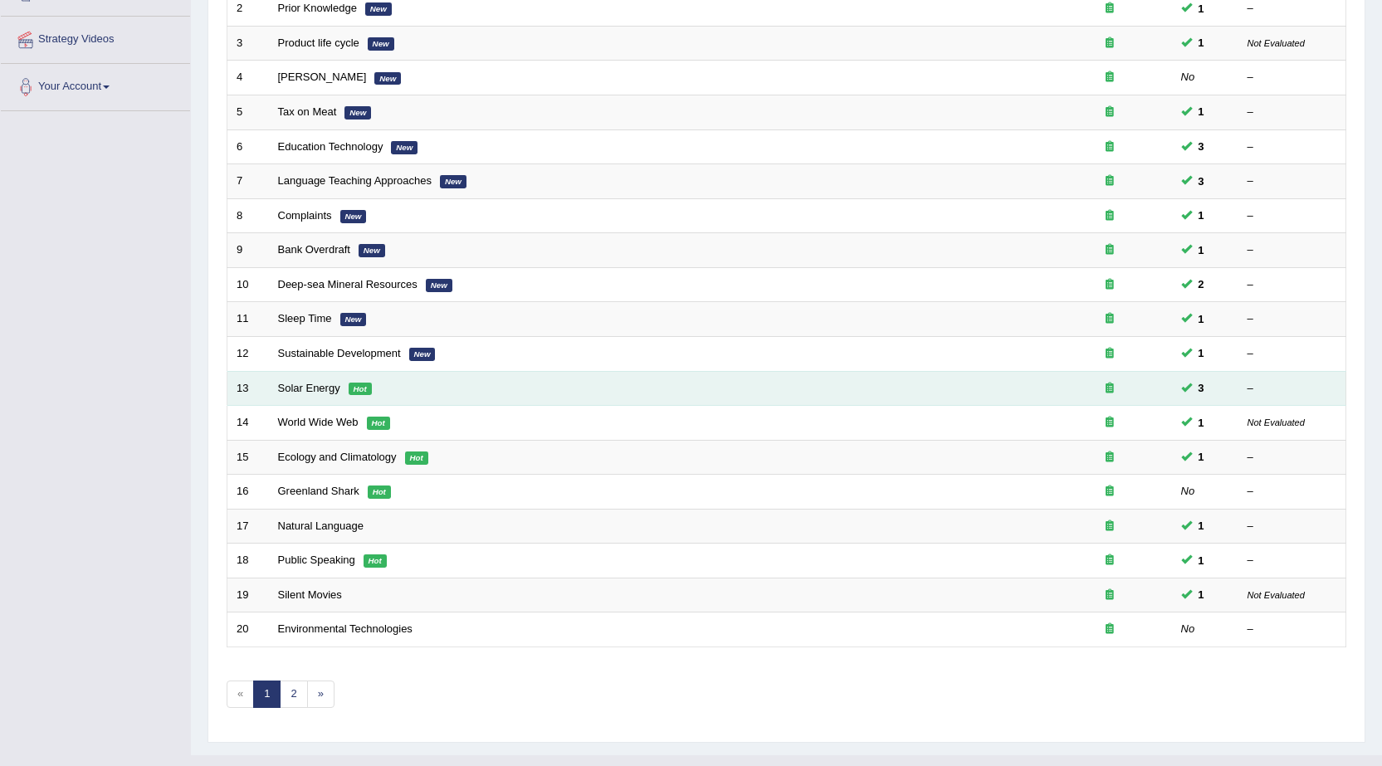
scroll to position [332, 0]
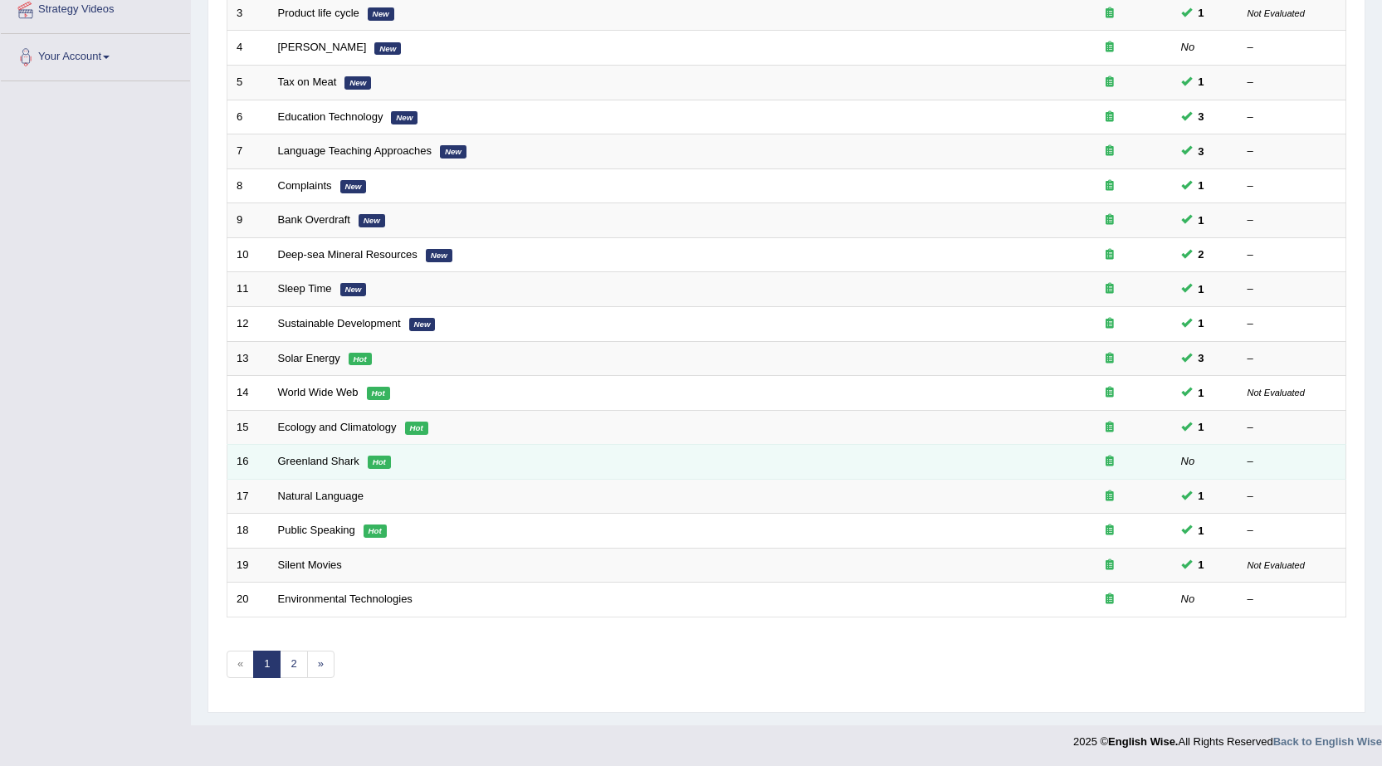
click at [250, 457] on td "16" at bounding box center [247, 462] width 41 height 35
click at [287, 463] on link "Greenland Shark" at bounding box center [318, 461] width 81 height 12
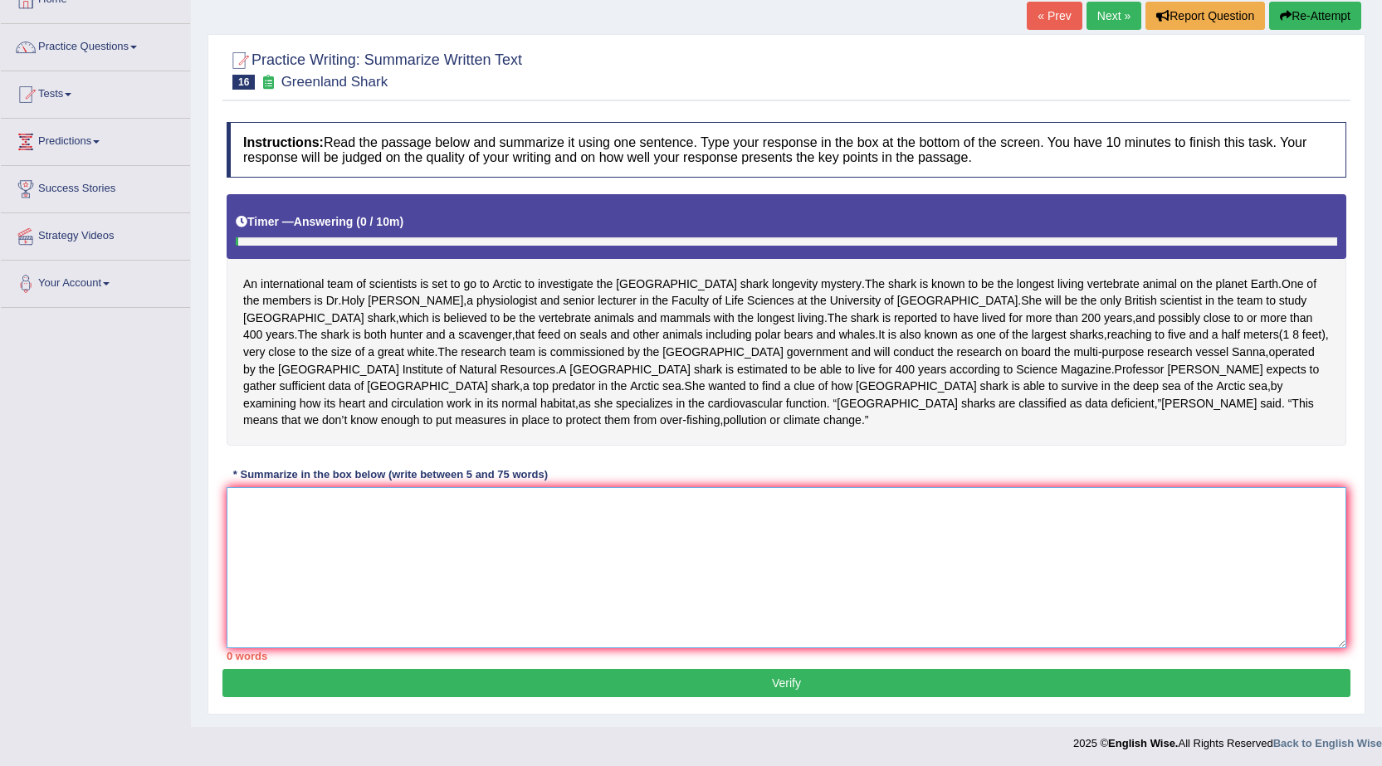
click at [278, 497] on textarea at bounding box center [787, 567] width 1120 height 161
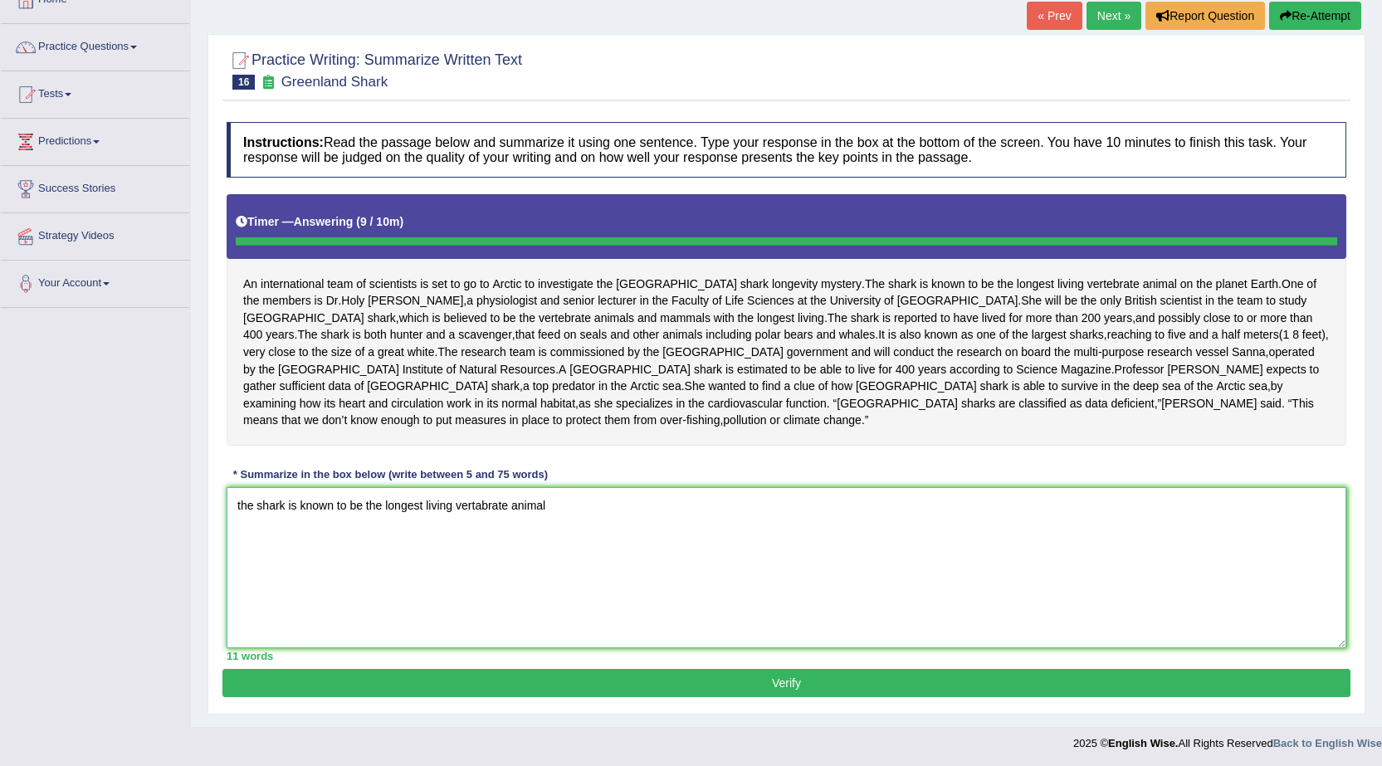
type textarea "the shark is known to be the longest living vertabrate animal"
